Goal: Complete application form: Complete application form

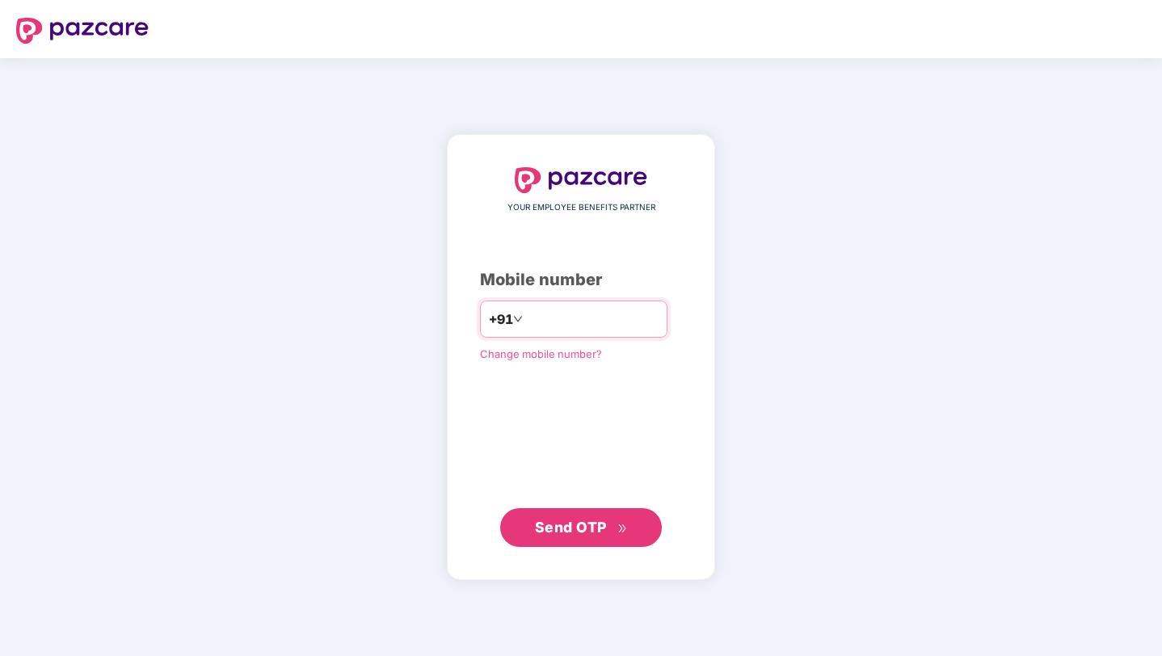
type input "**********"
click at [567, 525] on span "Send OTP" at bounding box center [571, 527] width 72 height 17
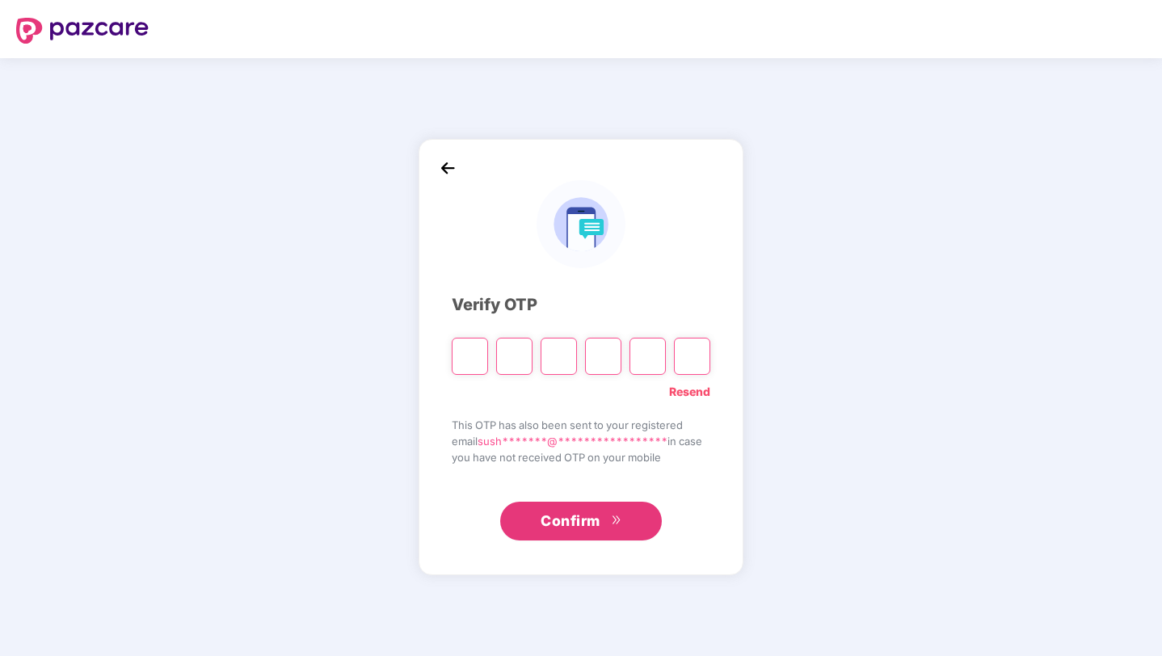
type input "*"
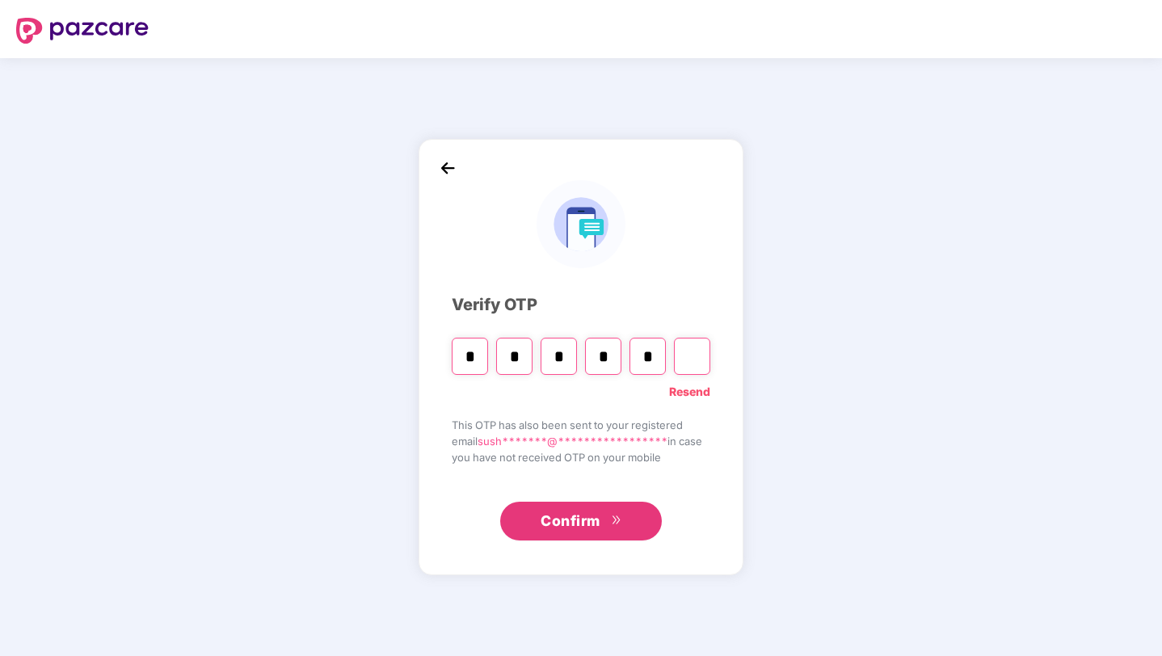
type input "*"
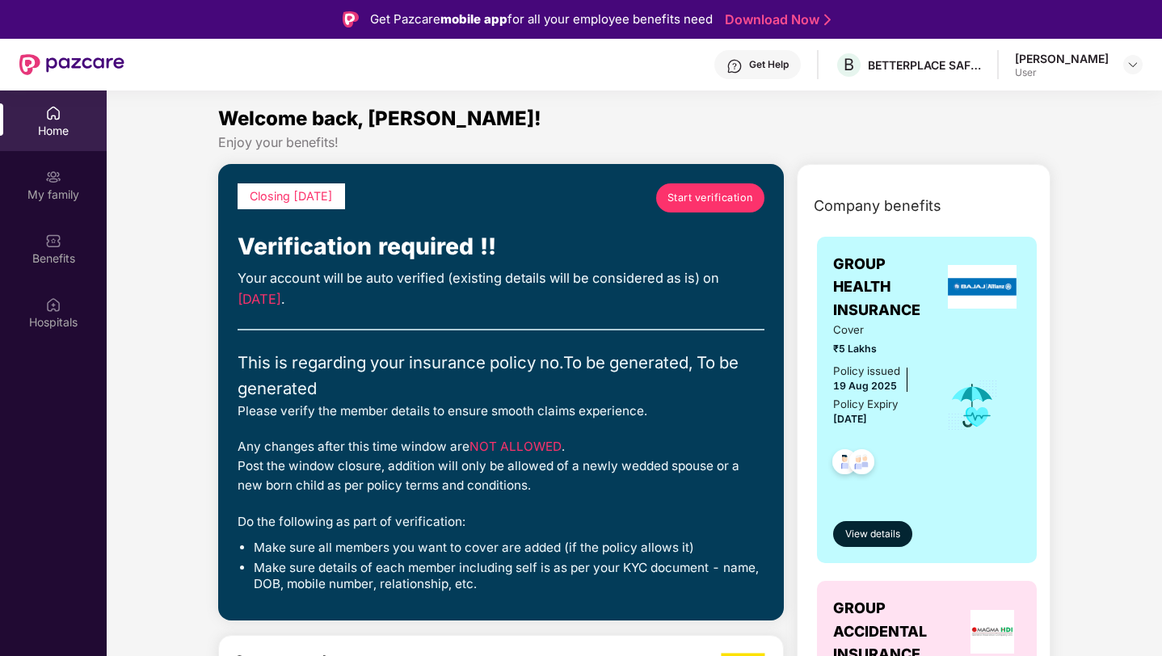
click at [722, 201] on span "Start verification" at bounding box center [711, 198] width 86 height 16
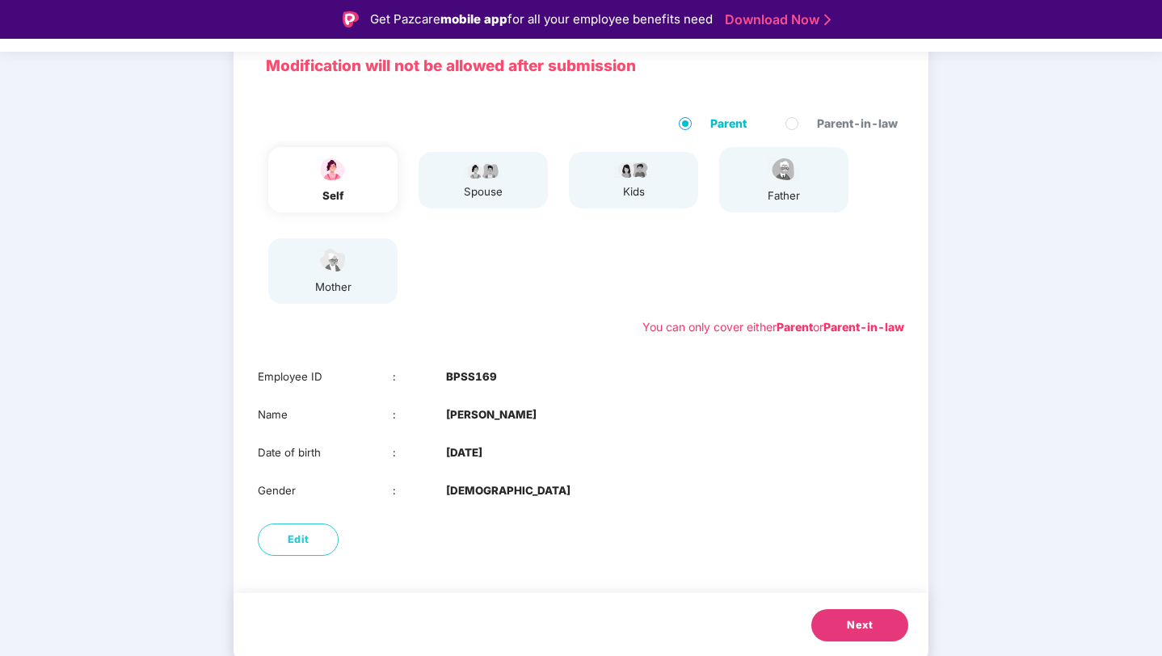
scroll to position [39, 0]
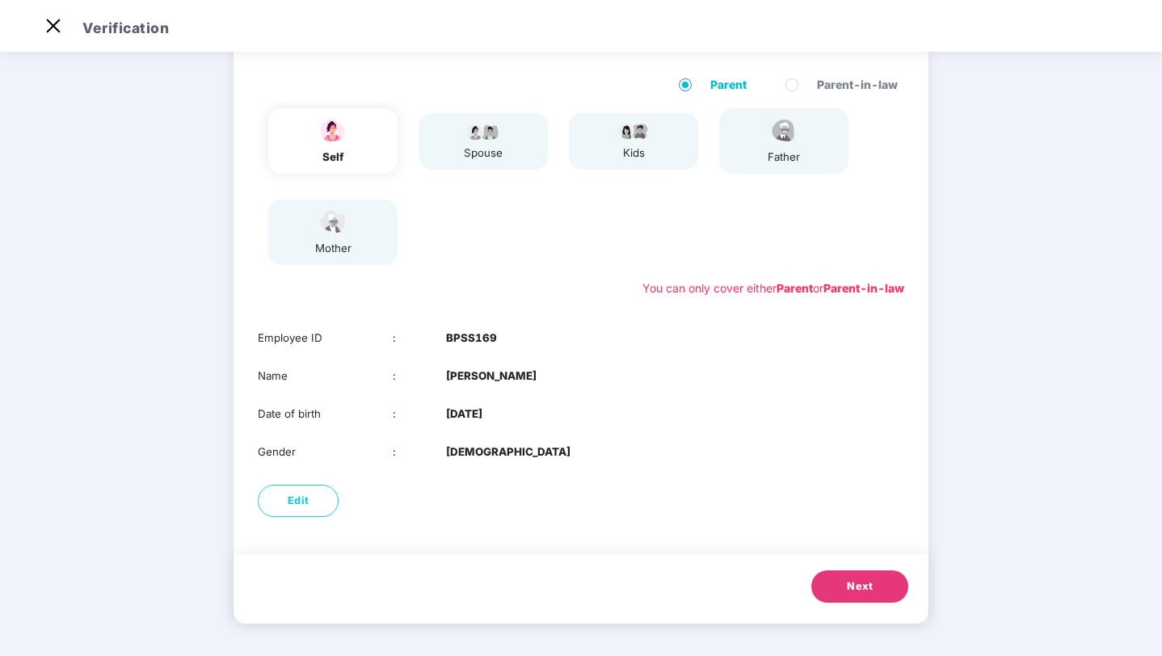
click at [475, 161] on div "spouse" at bounding box center [483, 153] width 40 height 17
click at [348, 152] on div "self" at bounding box center [333, 157] width 40 height 17
click at [694, 86] on label "Parent" at bounding box center [716, 85] width 74 height 18
click at [307, 500] on span "Edit" at bounding box center [299, 501] width 22 height 16
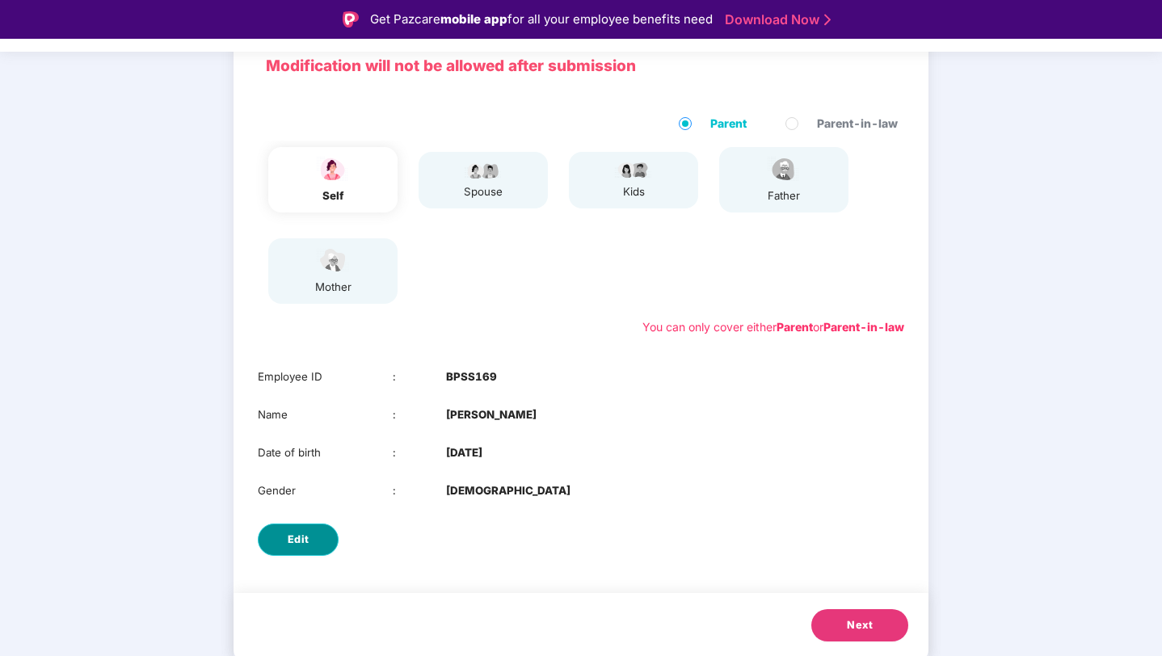
select select "******"
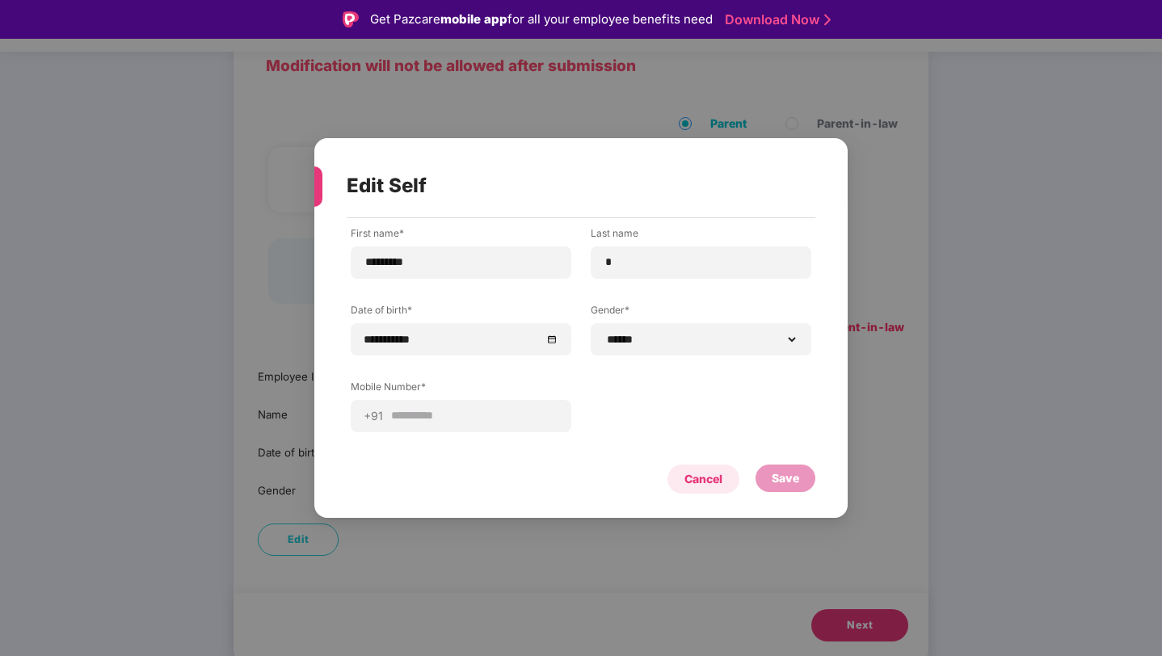
click at [700, 480] on div "Cancel" at bounding box center [704, 479] width 38 height 18
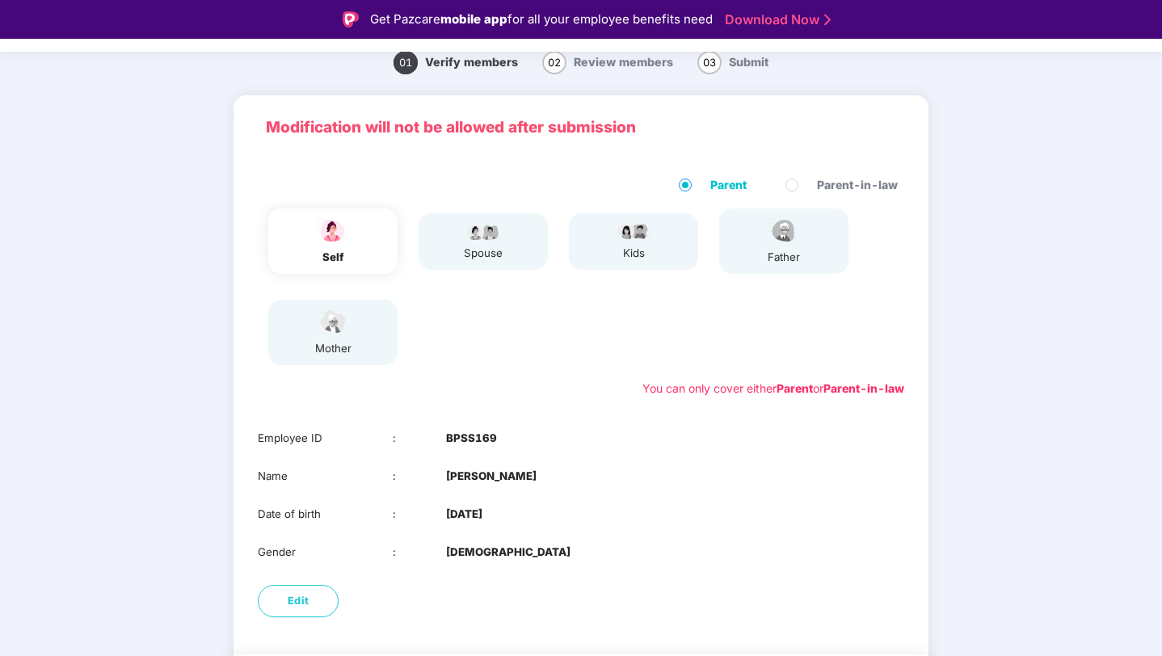
scroll to position [120, 0]
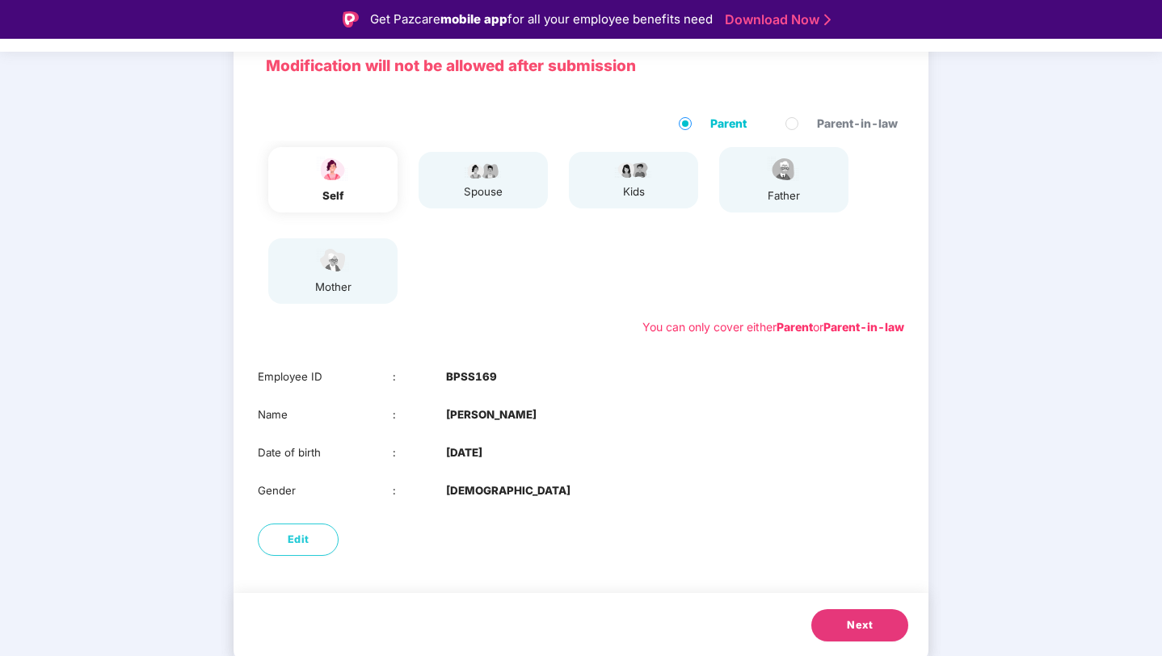
click at [852, 627] on span "Next" at bounding box center [860, 626] width 26 height 16
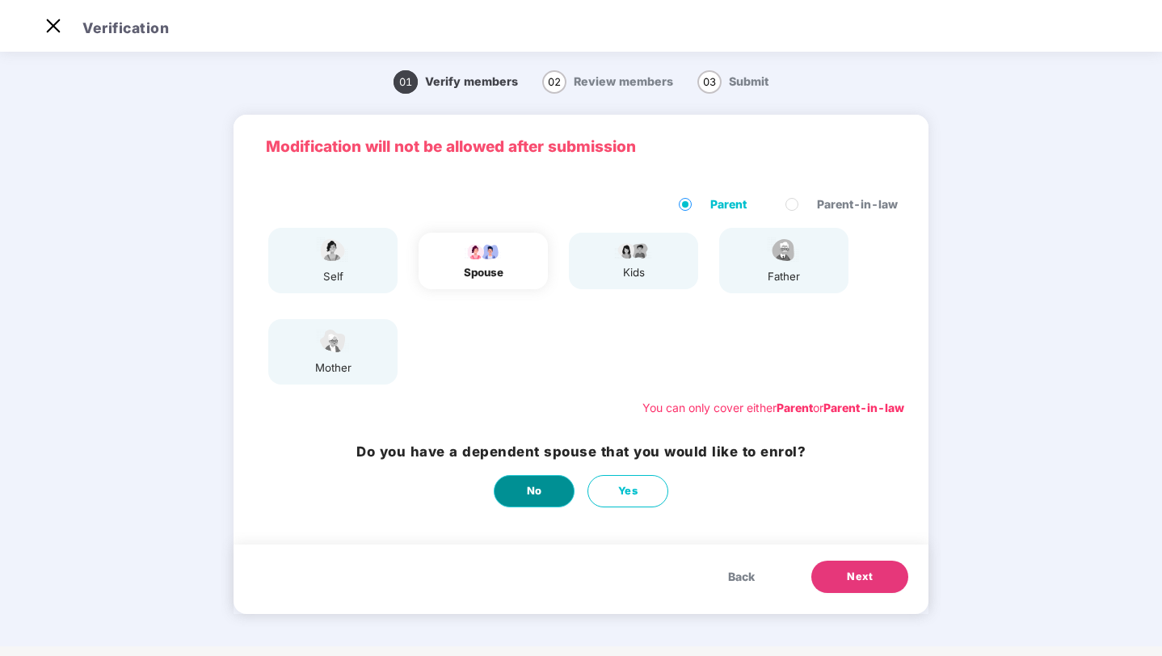
click at [546, 496] on button "No" at bounding box center [534, 491] width 81 height 32
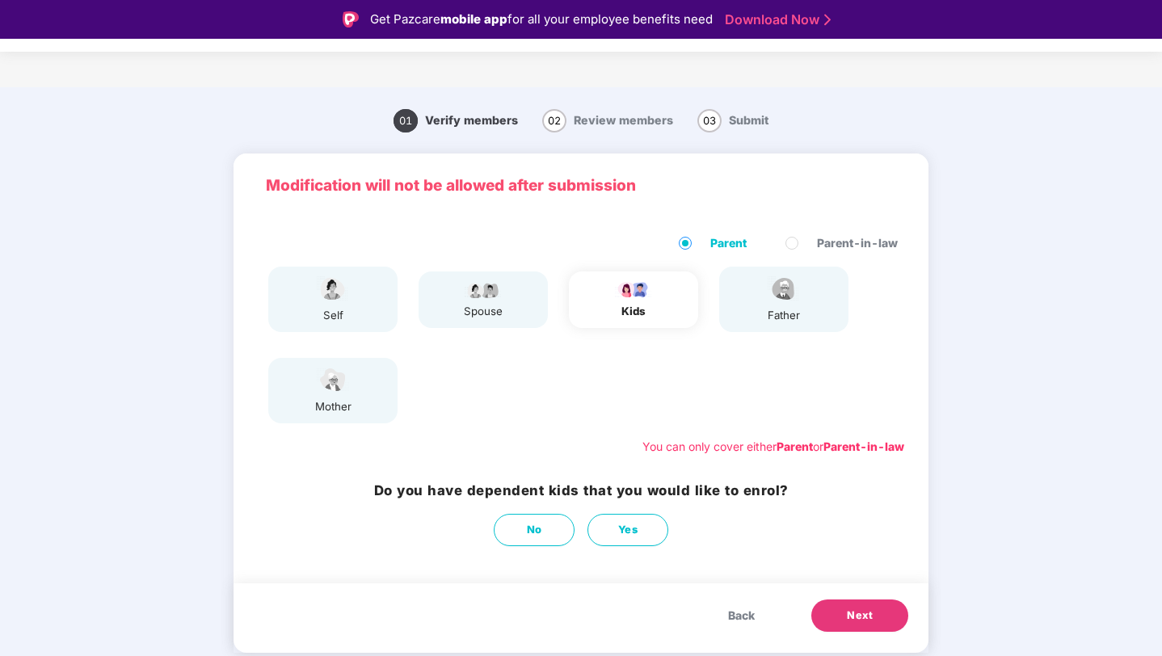
click at [856, 614] on span "Next" at bounding box center [860, 616] width 26 height 16
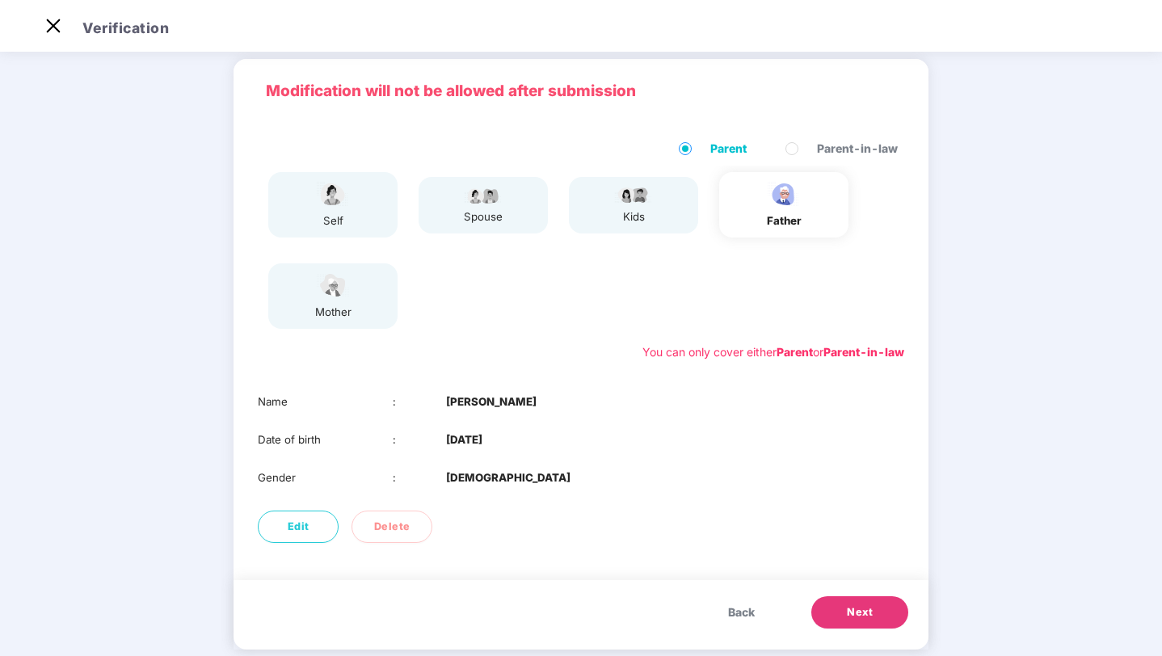
scroll to position [58, 0]
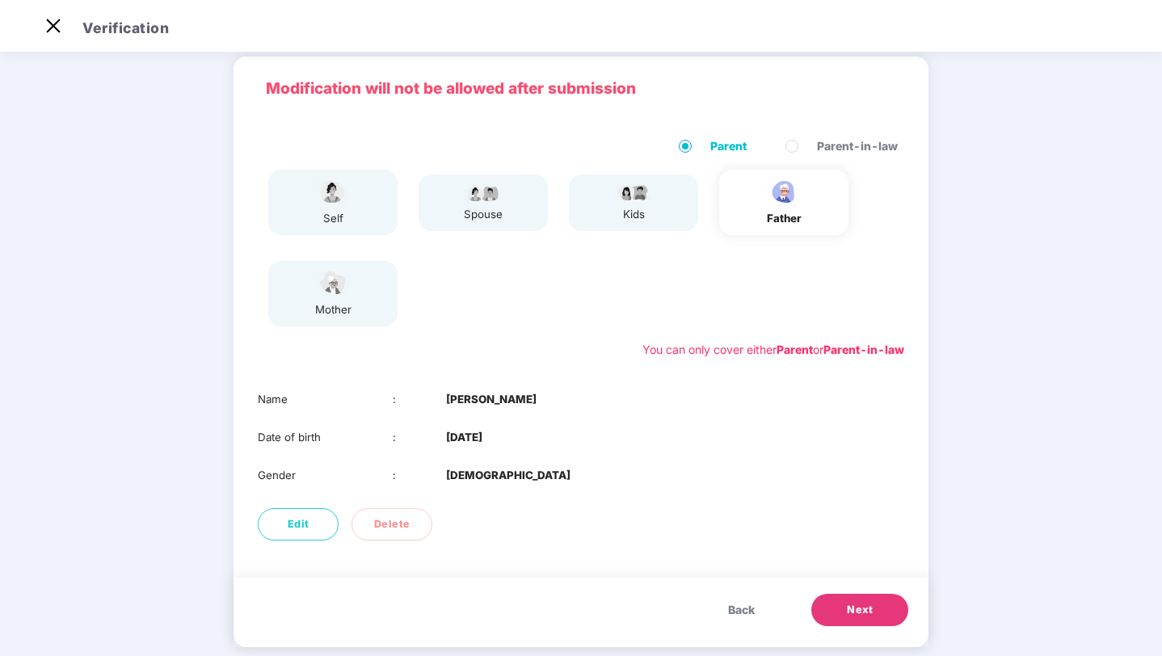
click at [736, 610] on span "Back" at bounding box center [741, 610] width 27 height 18
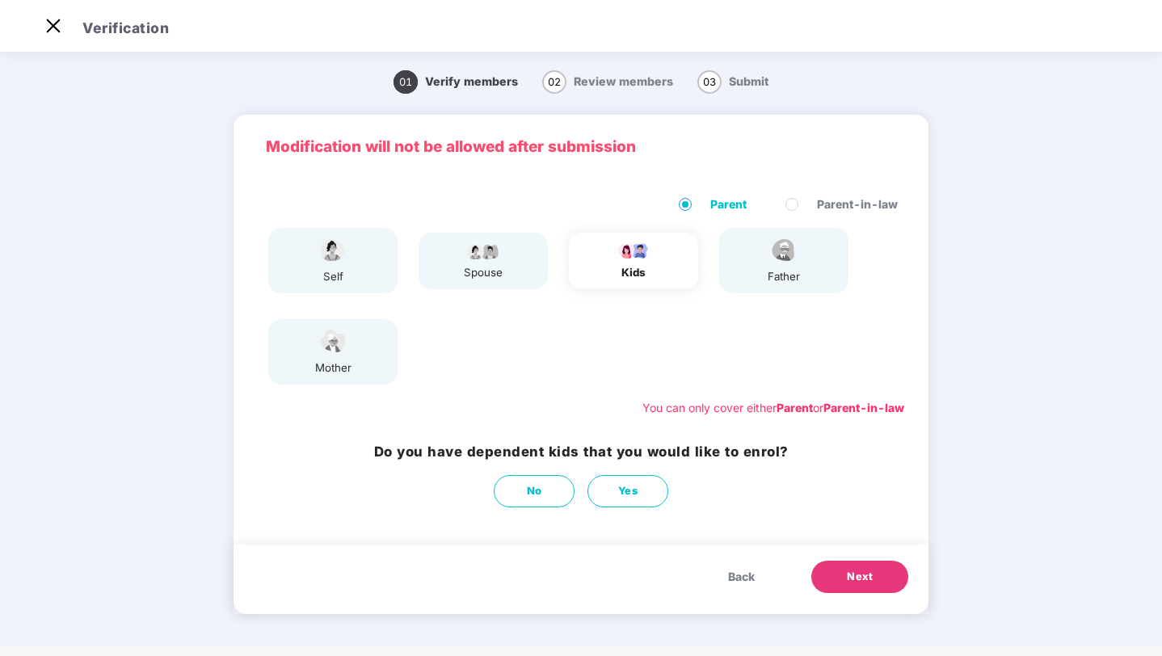
click at [743, 580] on span "Back" at bounding box center [741, 577] width 27 height 18
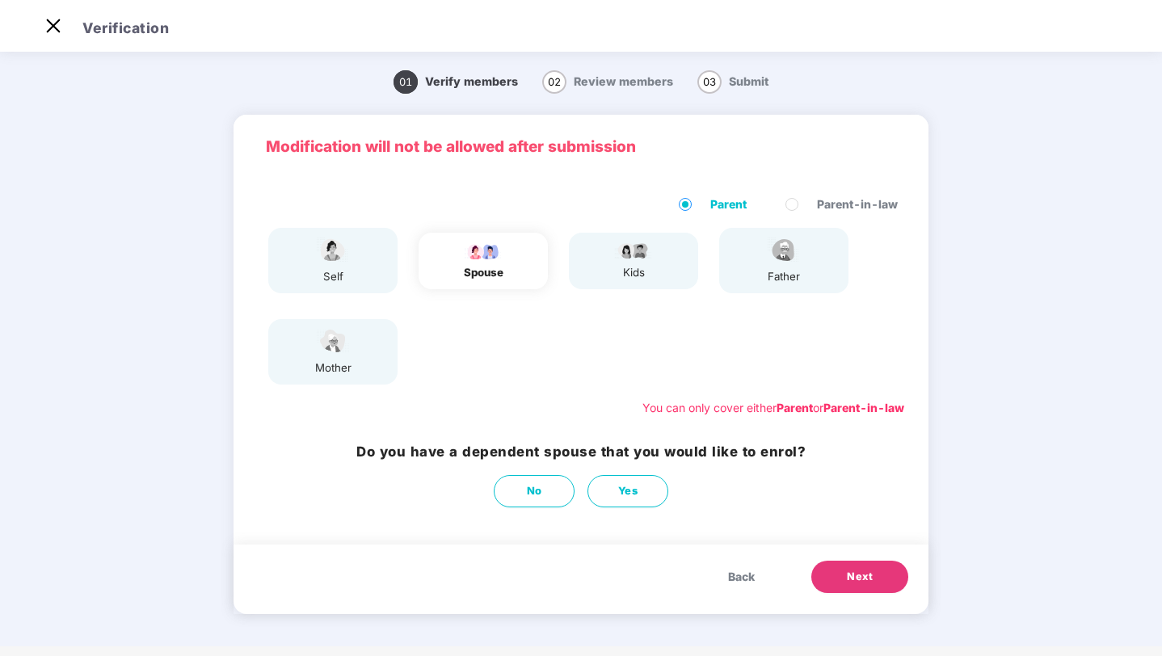
click at [743, 580] on span "Back" at bounding box center [741, 577] width 27 height 18
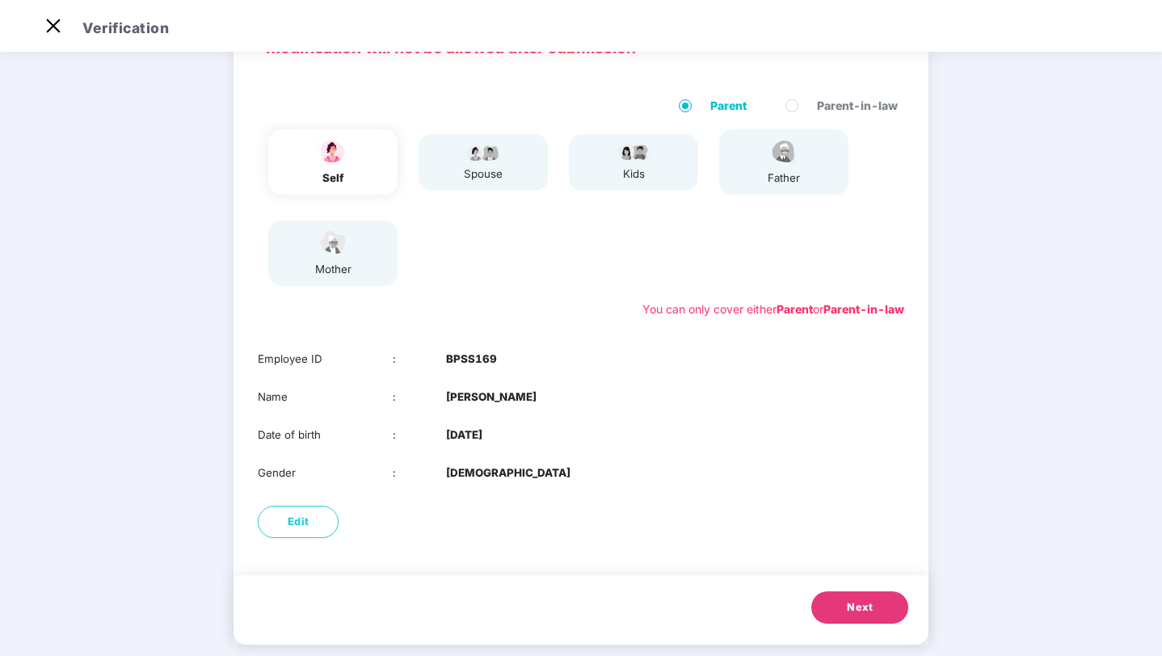
scroll to position [120, 0]
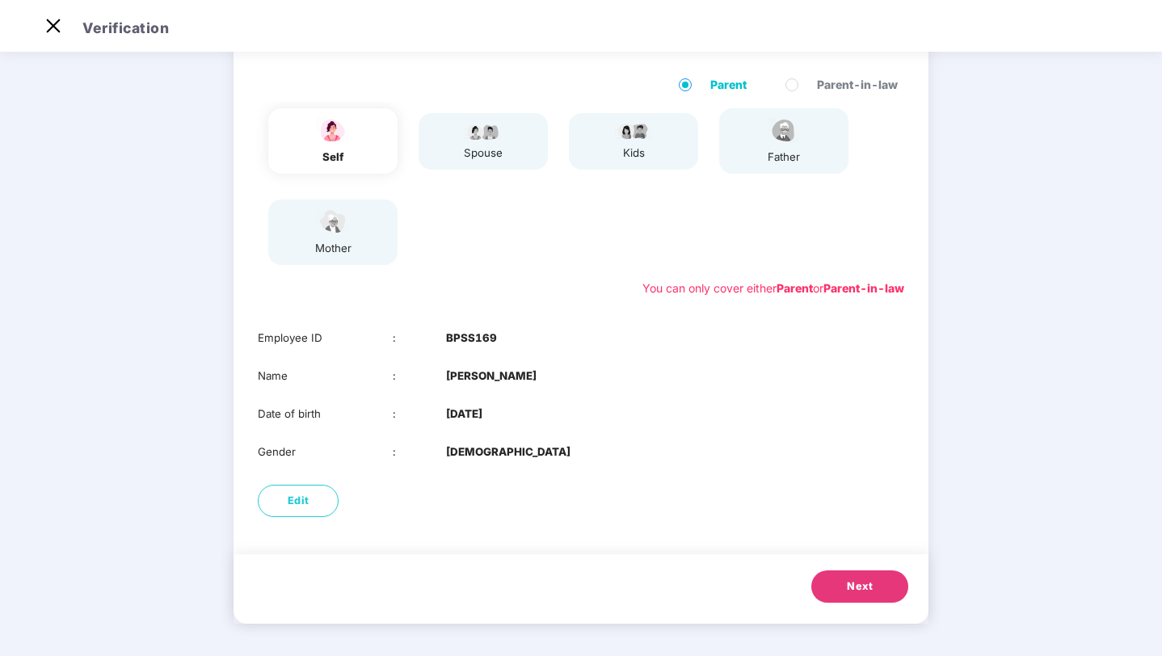
click at [847, 575] on button "Next" at bounding box center [860, 587] width 97 height 32
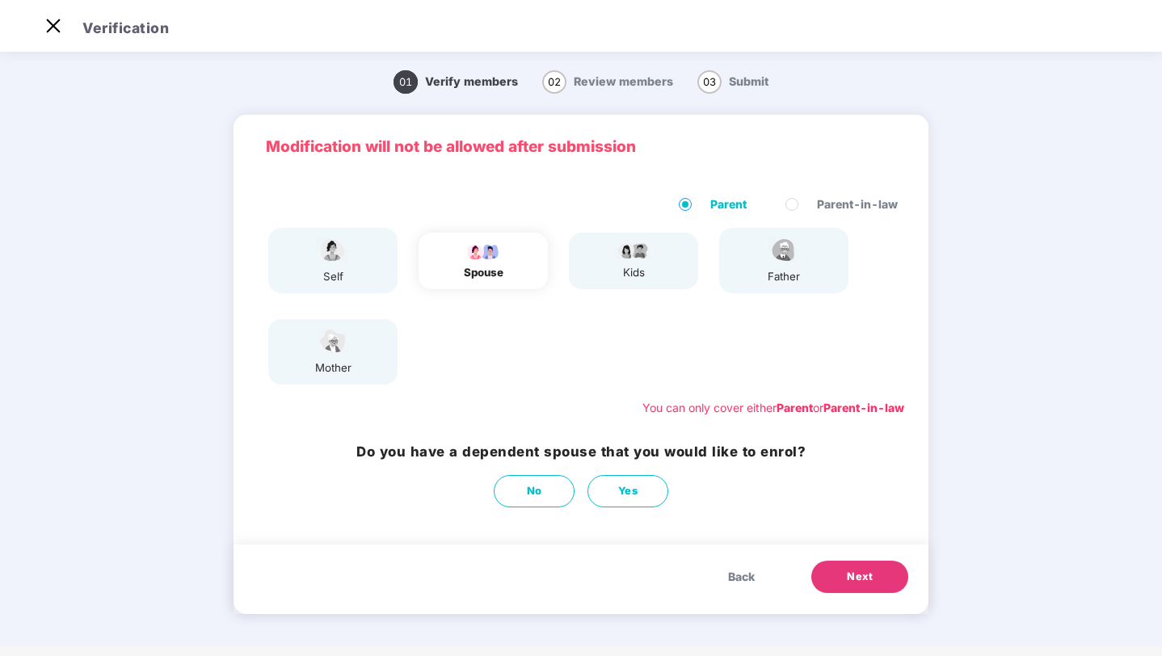
click at [867, 576] on span "Next" at bounding box center [860, 577] width 26 height 16
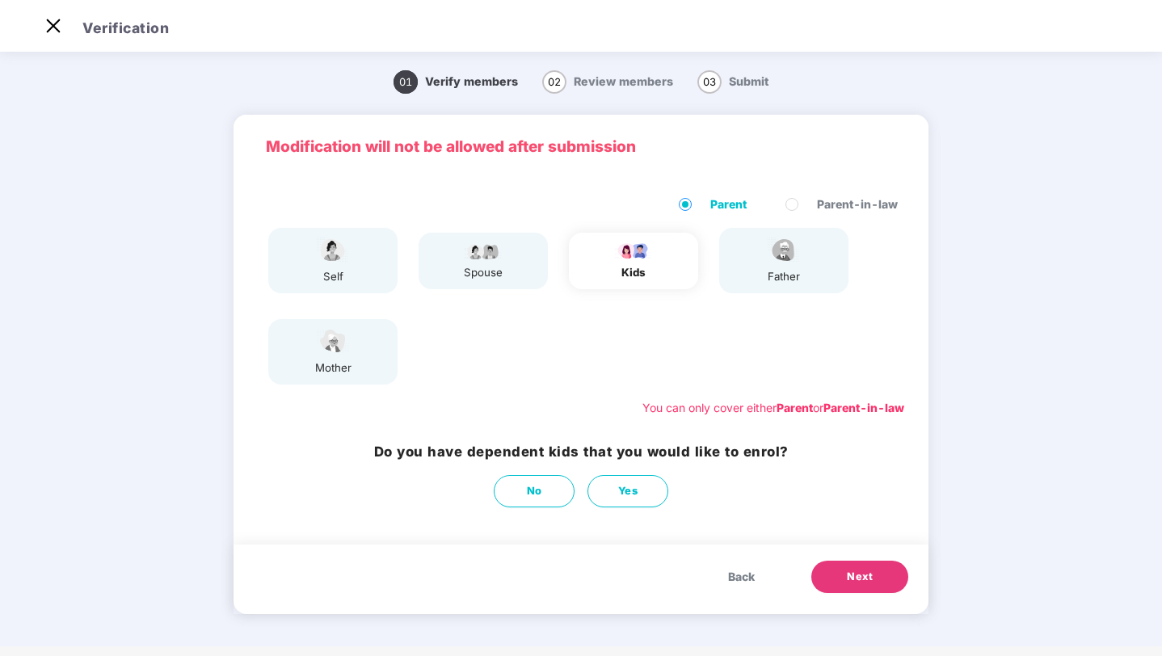
click at [858, 576] on span "Next" at bounding box center [860, 577] width 26 height 16
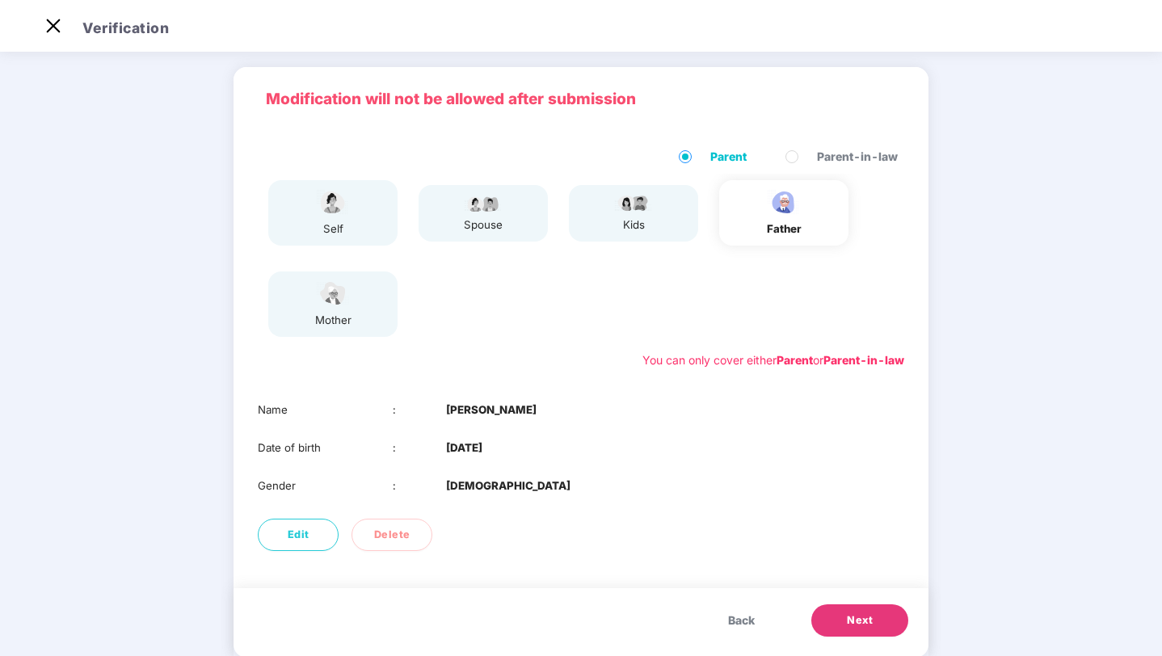
scroll to position [82, 0]
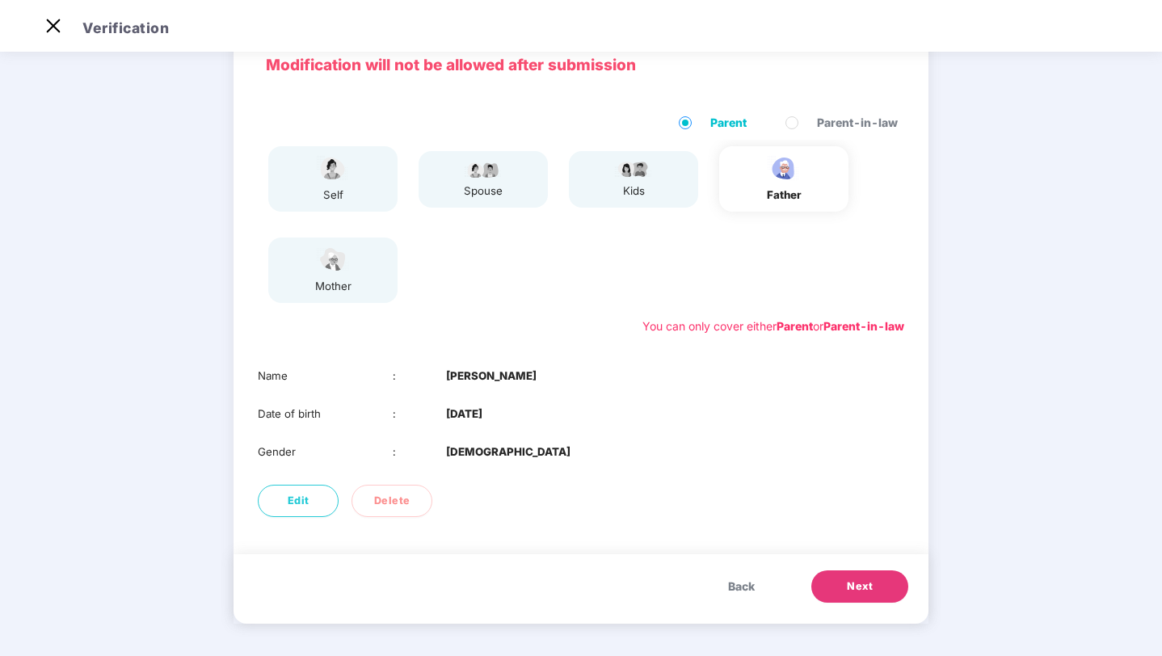
click at [852, 586] on span "Next" at bounding box center [860, 587] width 26 height 16
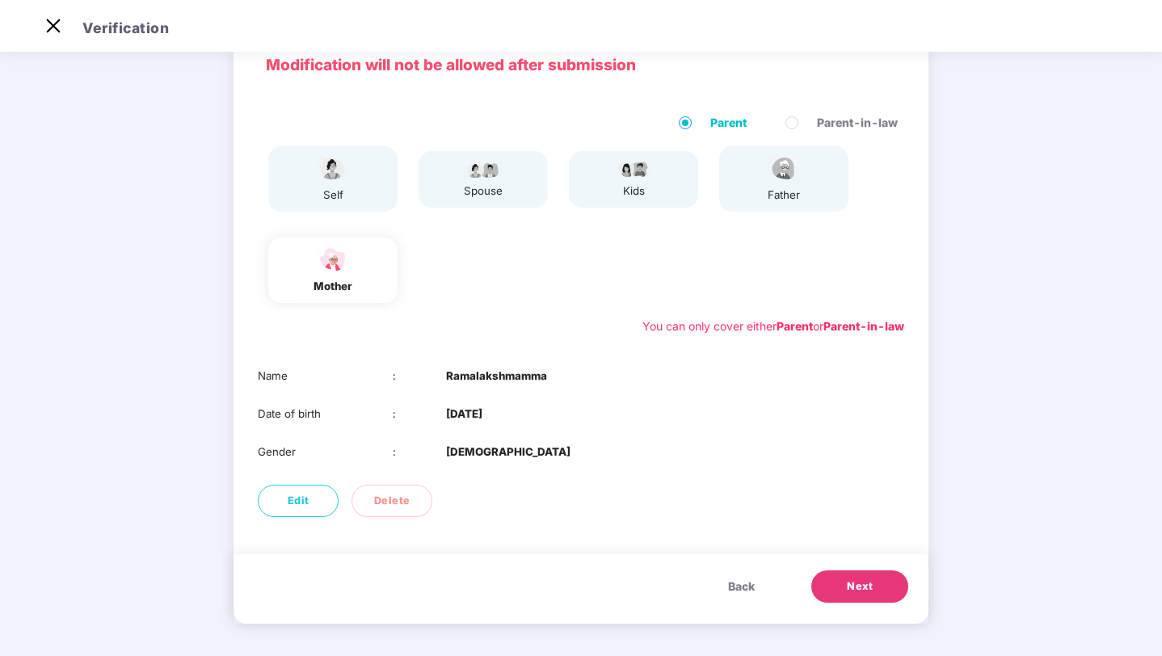
click at [740, 572] on button "Back" at bounding box center [741, 587] width 59 height 32
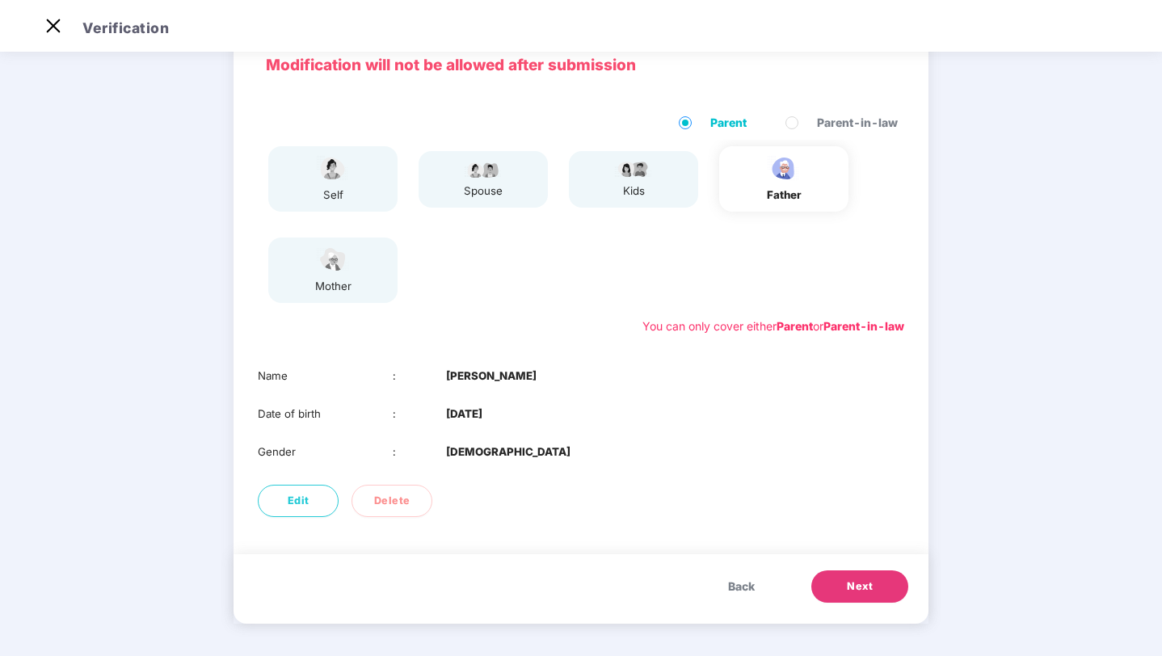
click at [853, 584] on span "Next" at bounding box center [860, 587] width 26 height 16
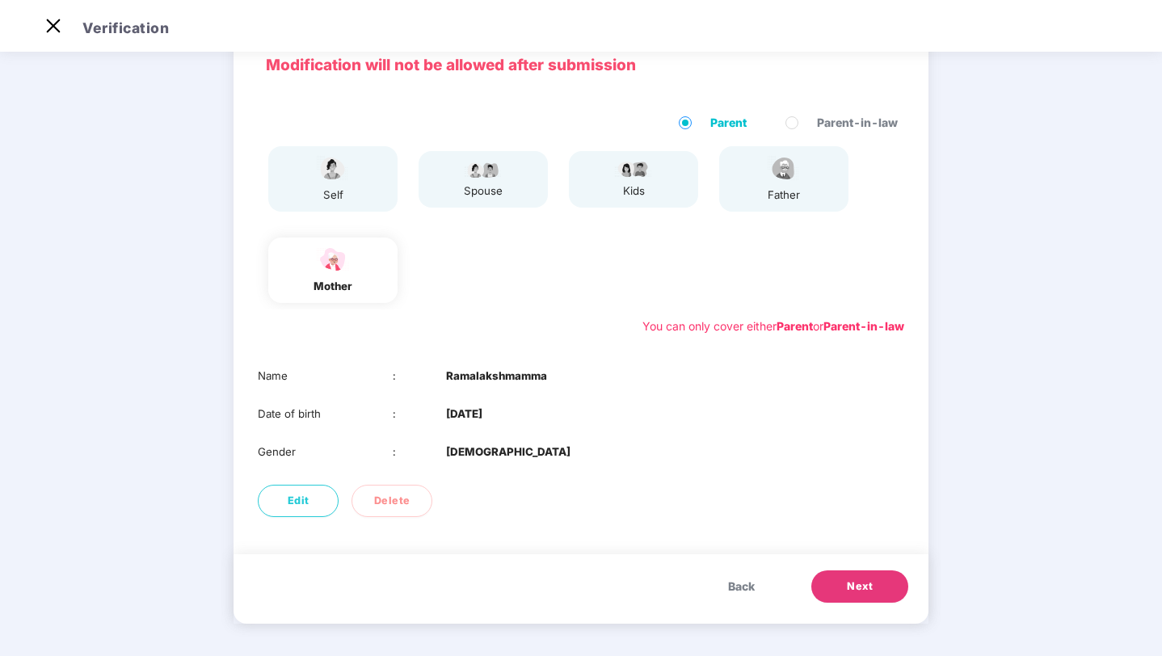
click at [865, 584] on span "Next" at bounding box center [860, 587] width 26 height 16
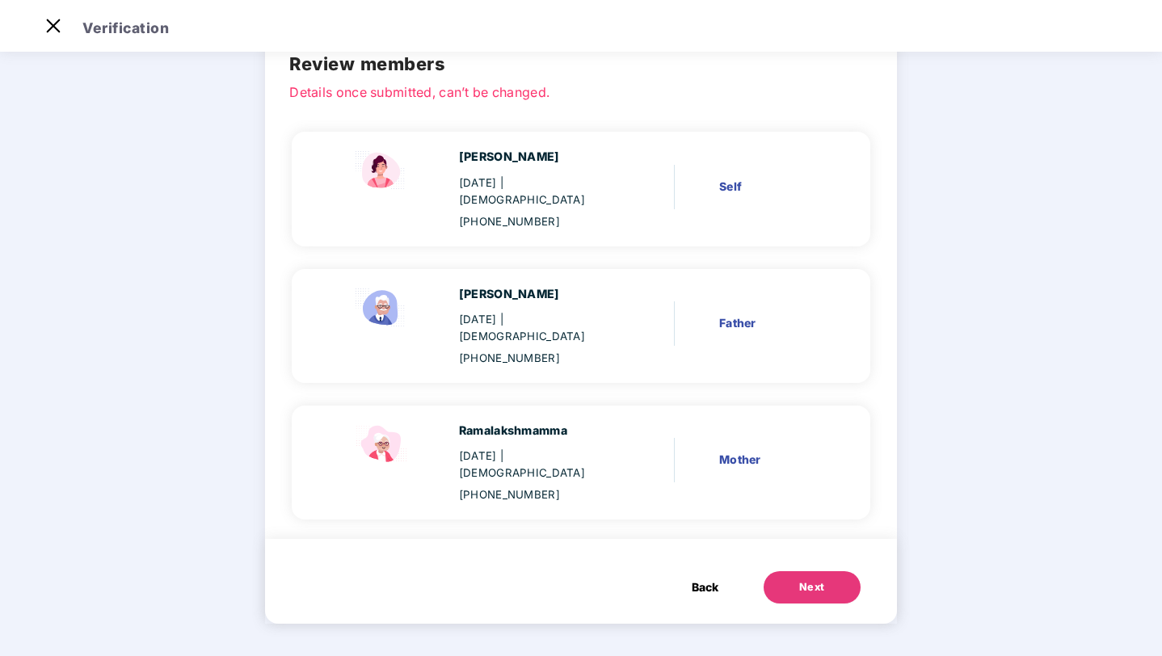
scroll to position [0, 0]
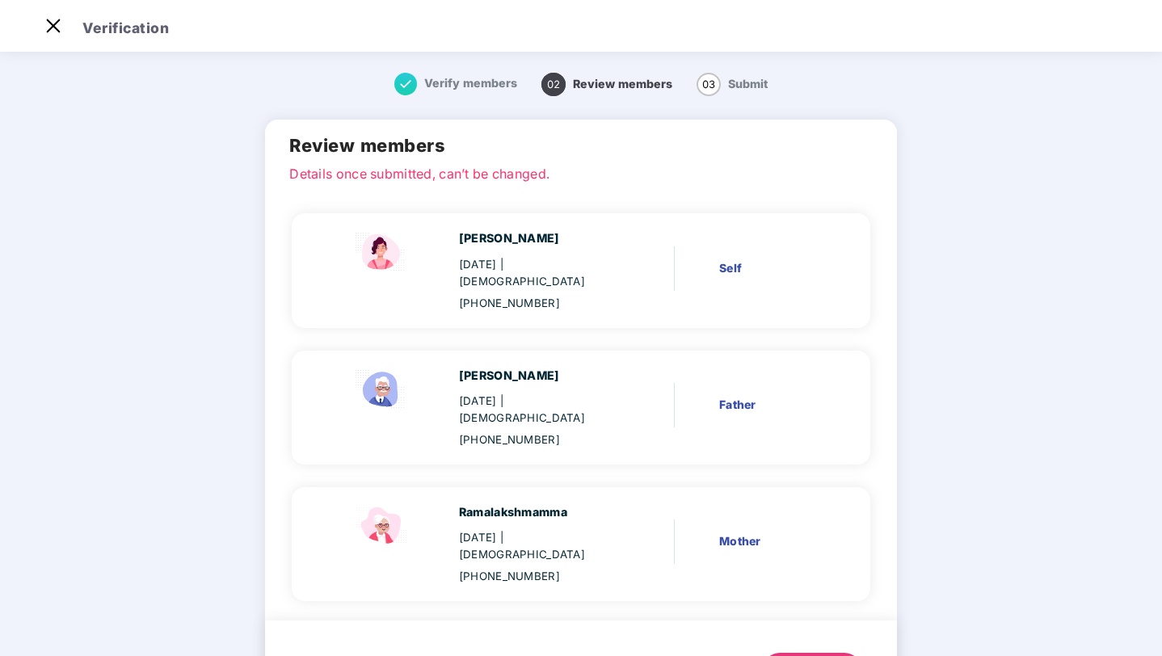
click at [808, 656] on div "Next" at bounding box center [813, 669] width 26 height 16
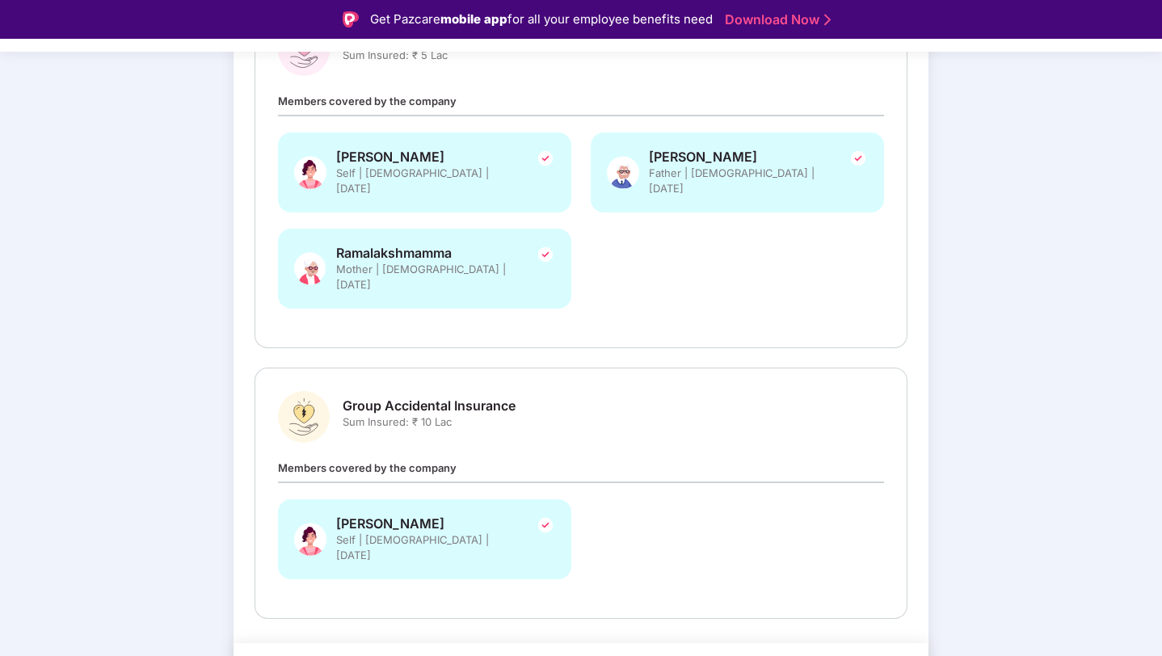
scroll to position [285, 0]
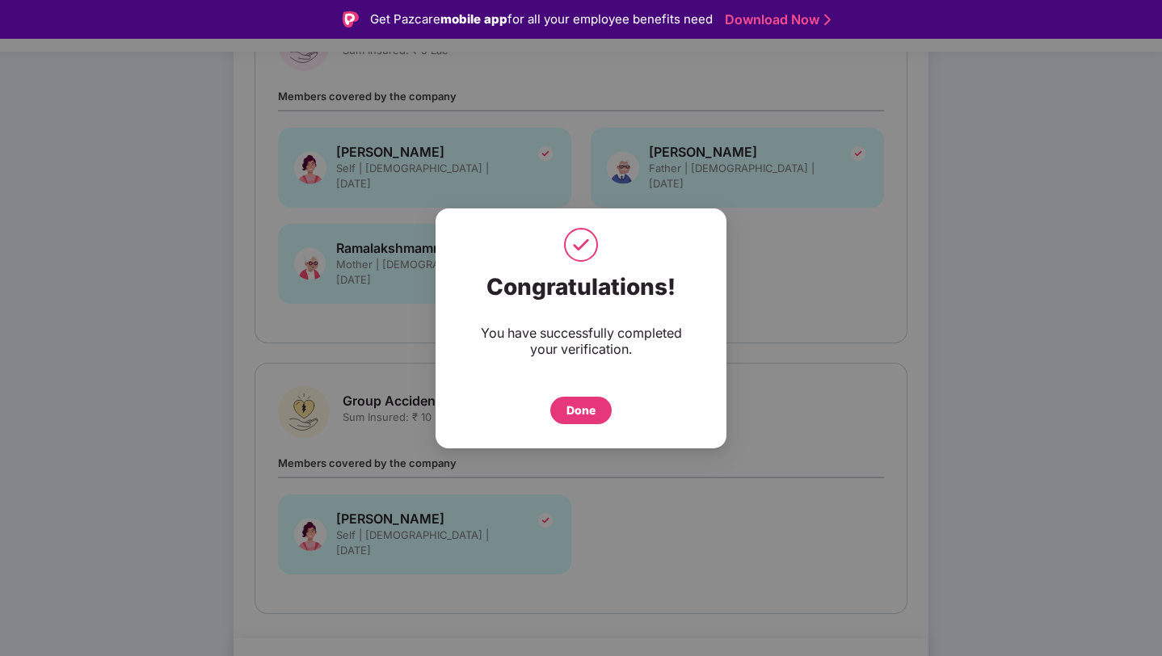
click at [591, 407] on div "Done" at bounding box center [581, 411] width 29 height 18
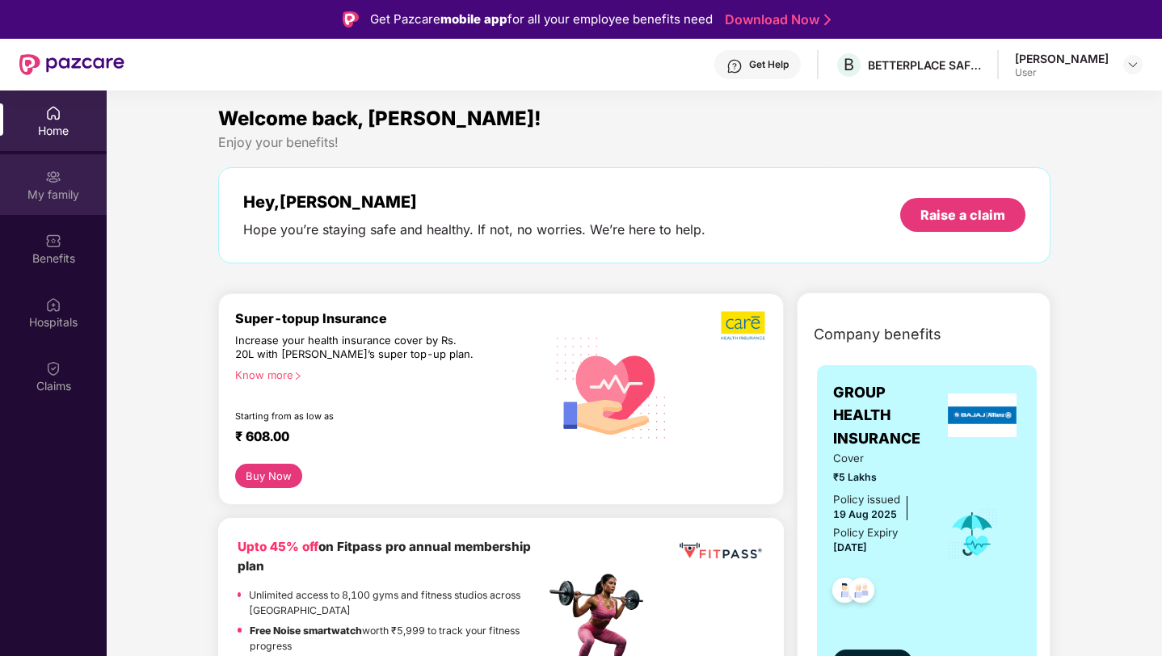
click at [59, 187] on div "My family" at bounding box center [53, 195] width 107 height 16
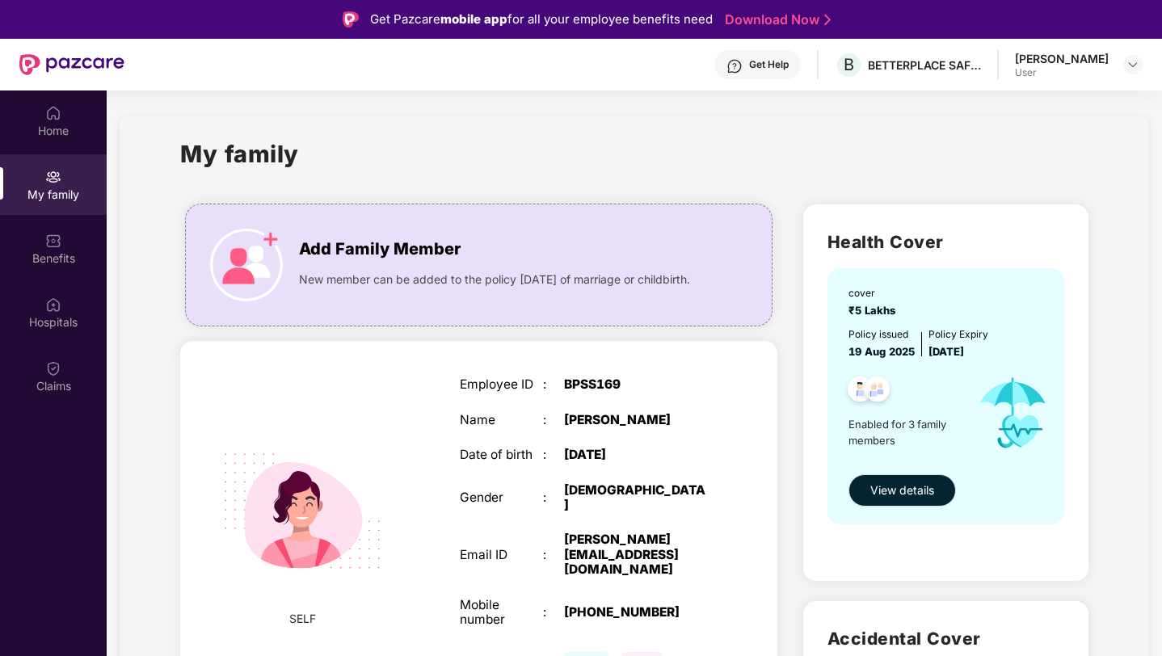
click at [923, 504] on button "View details" at bounding box center [903, 491] width 108 height 32
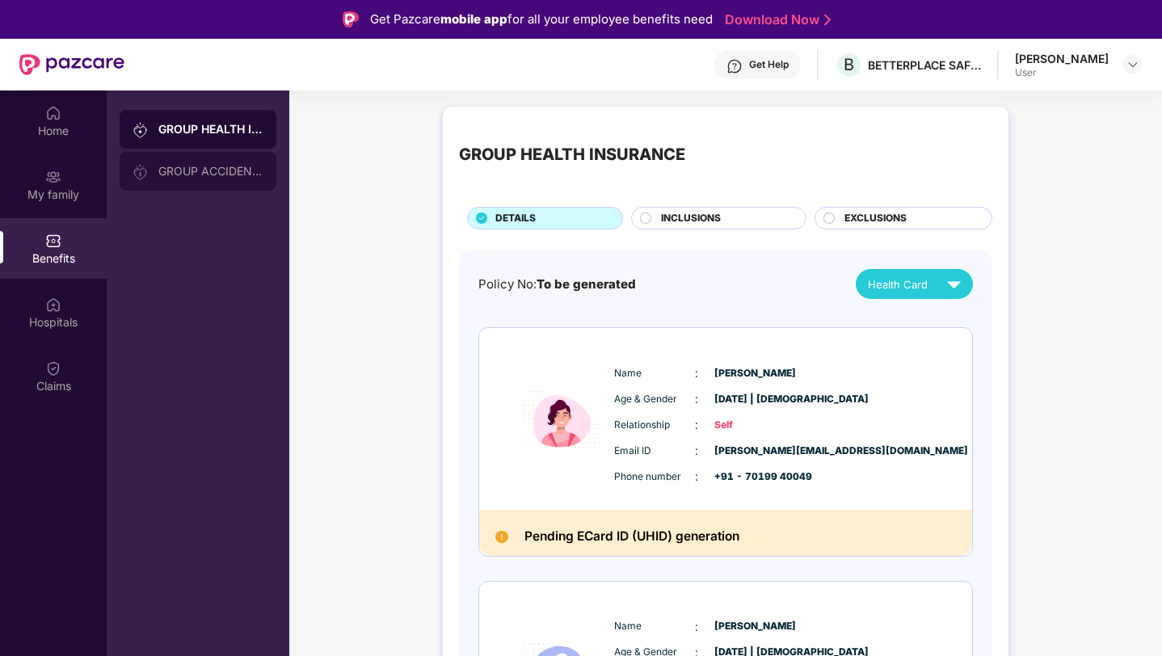
click at [196, 170] on div "GROUP ACCIDENTAL INSURANCE" at bounding box center [210, 171] width 105 height 13
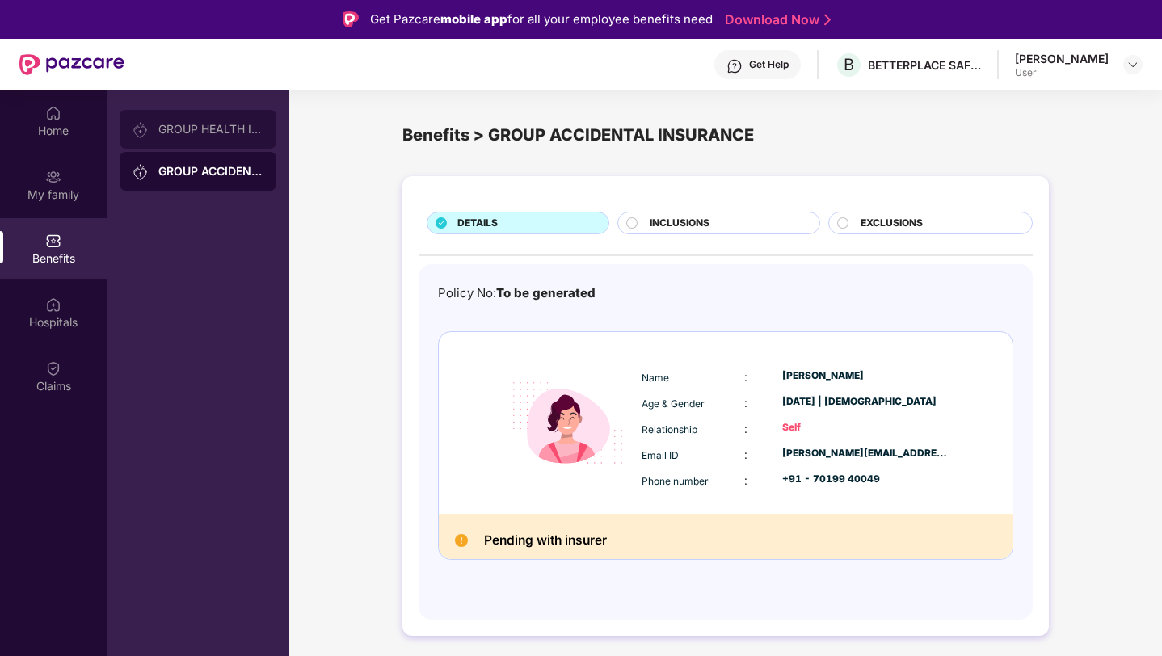
click at [192, 137] on div "GROUP HEALTH INSURANCE" at bounding box center [198, 129] width 157 height 39
